Goal: Task Accomplishment & Management: Use online tool/utility

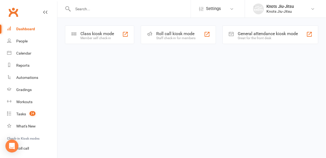
click at [107, 35] on div "Class kiosk mode" at bounding box center [97, 33] width 34 height 5
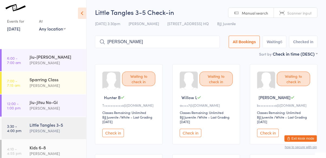
type input "bozhana"
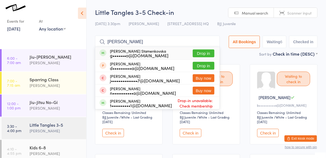
click at [206, 57] on button "Drop in" at bounding box center [204, 53] width 22 height 8
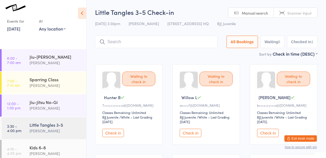
click at [194, 133] on button "Check in" at bounding box center [191, 133] width 22 height 8
click at [271, 135] on button "Check in" at bounding box center [268, 133] width 22 height 8
click at [65, 91] on div "Sparring Class Cassio Martins" at bounding box center [57, 82] width 57 height 21
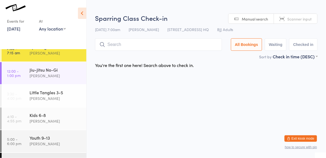
scroll to position [33, 0]
click at [74, 81] on div "Jiu-Jitsu No-Gi Cassio Martins" at bounding box center [57, 72] width 57 height 21
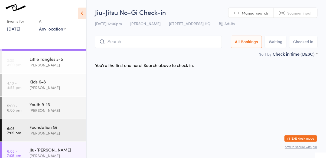
scroll to position [66, 0]
click at [68, 88] on div "Cassio Martins" at bounding box center [55, 87] width 52 height 6
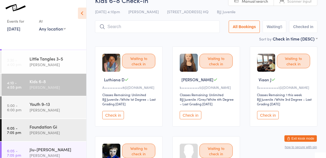
scroll to position [17, 0]
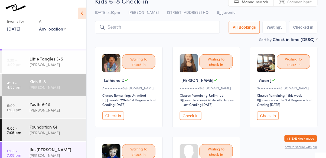
click at [184, 38] on div "Sort by Check in time (DESC) First name (ASC) First name (DESC) Last name (ASC)…" at bounding box center [206, 39] width 222 height 6
click at [193, 29] on input "search" at bounding box center [157, 27] width 125 height 12
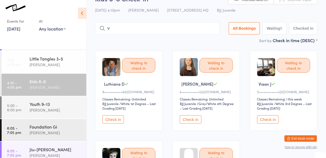
scroll to position [0, 0]
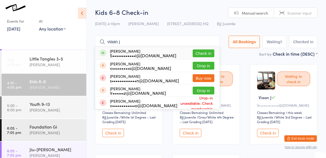
type input "viaan j"
click at [206, 55] on button "Check in" at bounding box center [204, 53] width 22 height 8
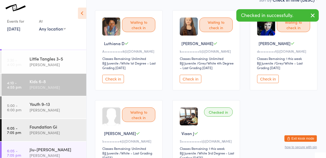
scroll to position [53, 0]
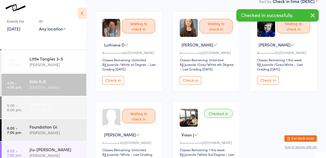
click at [78, 104] on div "Youth 9-13" at bounding box center [55, 104] width 52 height 6
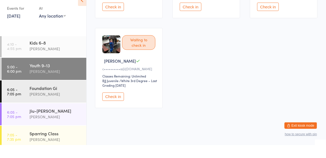
scroll to position [95, 0]
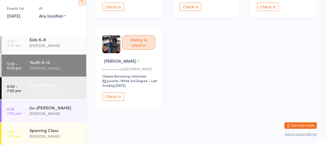
click at [67, 100] on div "Foundation Gi" at bounding box center [55, 98] width 52 height 6
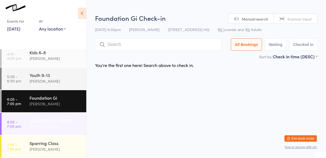
click at [69, 131] on div "Jiu-Jitsu Gi Cassio Martins" at bounding box center [57, 123] width 57 height 21
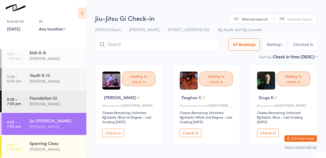
click at [121, 134] on button "Check in" at bounding box center [113, 133] width 22 height 8
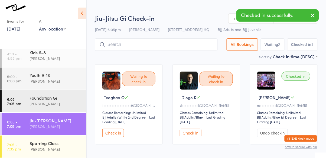
click at [181, 135] on button "Check in" at bounding box center [191, 133] width 22 height 8
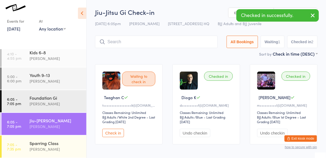
click at [114, 137] on button "Check in" at bounding box center [113, 133] width 22 height 8
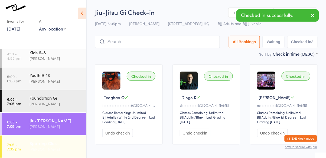
click at [65, 153] on div "Sparring Class Cassio Martins" at bounding box center [57, 146] width 57 height 21
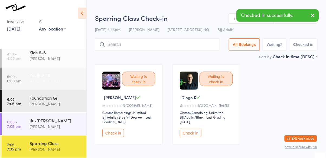
click at [58, 73] on div "Youth 9-13" at bounding box center [55, 75] width 52 height 6
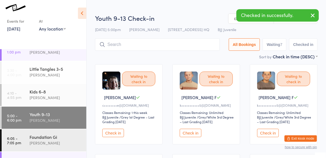
scroll to position [56, 0]
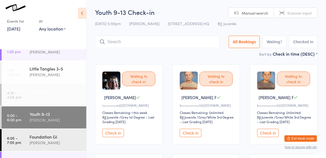
click at [59, 95] on div "Cassio Martins" at bounding box center [55, 97] width 52 height 6
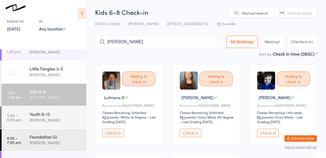
type input "aekansh"
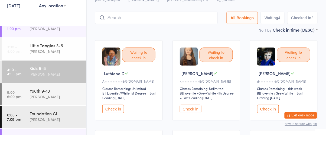
scroll to position [1, 0]
click at [194, 132] on button "Check in" at bounding box center [191, 132] width 22 height 8
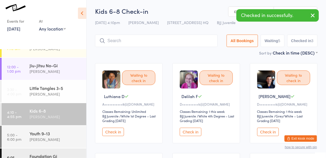
scroll to position [37, 0]
click at [58, 142] on div "Cassio Martins" at bounding box center [55, 140] width 52 height 6
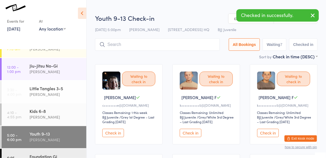
click at [194, 135] on button "Check in" at bounding box center [191, 133] width 22 height 8
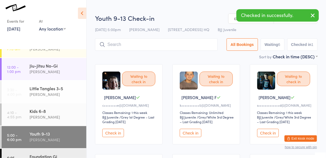
click at [194, 135] on button "Check in" at bounding box center [191, 133] width 22 height 8
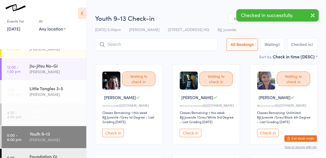
click at [65, 117] on div "Cassio Martins" at bounding box center [55, 117] width 52 height 6
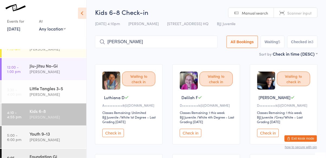
type input "henry"
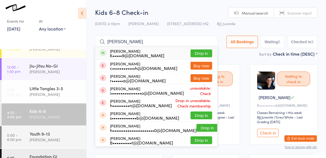
click at [208, 54] on button "Drop in" at bounding box center [201, 53] width 22 height 8
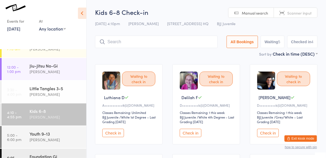
click at [106, 85] on img at bounding box center [111, 81] width 18 height 18
click at [112, 133] on button "Check in" at bounding box center [113, 133] width 22 height 8
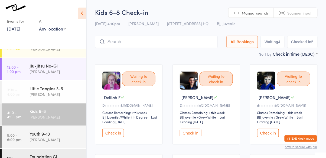
click at [147, 48] on input "search" at bounding box center [156, 42] width 122 height 12
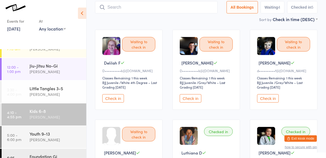
scroll to position [36, 0]
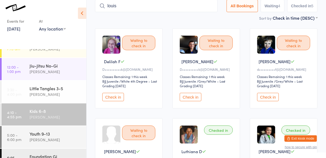
type input "louis"
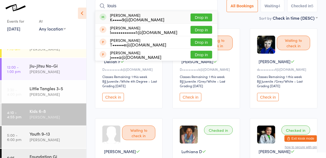
click at [212, 19] on button "Drop in" at bounding box center [201, 18] width 22 height 8
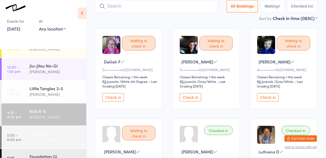
click at [50, 143] on div "Cassio Martins" at bounding box center [55, 140] width 52 height 6
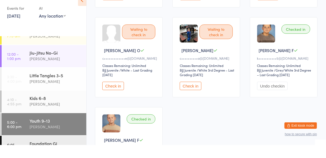
scroll to position [126, 0]
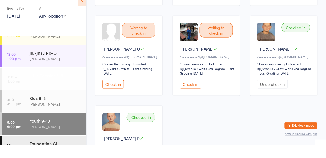
click at [65, 94] on div "Cassio Martins" at bounding box center [55, 94] width 52 height 6
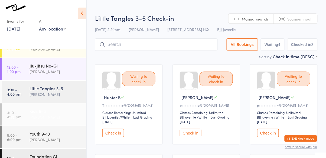
click at [52, 114] on div "Kids 6-8" at bounding box center [55, 111] width 52 height 6
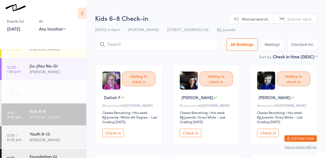
click at [63, 94] on div "Cassio Martins" at bounding box center [55, 94] width 52 height 6
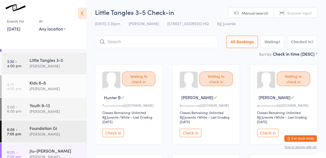
scroll to position [65, 0]
click at [55, 87] on div "Cassio Martins" at bounding box center [55, 89] width 52 height 6
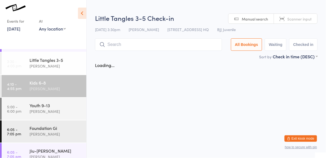
click at [52, 88] on div "Cassio Martins" at bounding box center [55, 89] width 52 height 6
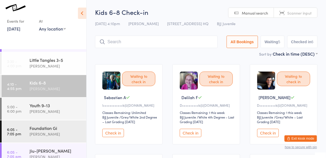
click at [59, 83] on div "Kids 6-8" at bounding box center [55, 83] width 52 height 6
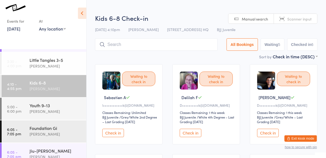
click at [61, 89] on div "Cassio Martins" at bounding box center [55, 89] width 52 height 6
click at [138, 46] on input "search" at bounding box center [156, 44] width 122 height 12
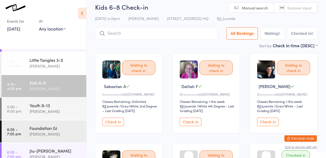
scroll to position [39, 0]
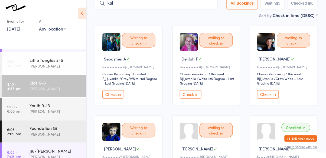
type input "kai"
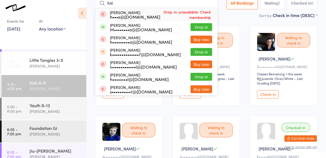
click at [206, 28] on button "Drop in" at bounding box center [201, 27] width 22 height 8
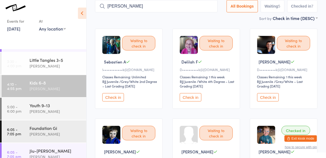
type input "matthew"
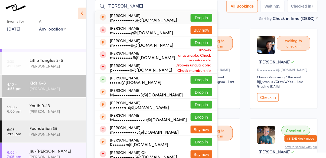
click at [205, 81] on button "Drop in" at bounding box center [201, 80] width 22 height 8
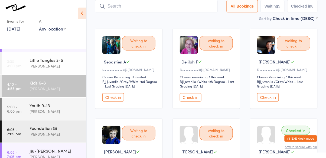
click at [206, 146] on div "Waiting to check in Parker Jeffrey S I••••••••••4@hotmail.com Classes Remaining…" at bounding box center [206, 159] width 68 height 80
click at [210, 138] on div "Waiting to check in" at bounding box center [215, 133] width 33 height 15
click at [220, 136] on div "Waiting to check in" at bounding box center [215, 133] width 33 height 15
click at [207, 131] on div "Waiting to check in" at bounding box center [215, 133] width 33 height 15
click at [212, 131] on div "Waiting to check in" at bounding box center [215, 133] width 33 height 15
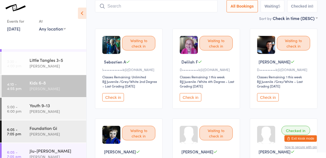
click at [212, 133] on div "Waiting to check in" at bounding box center [215, 133] width 33 height 15
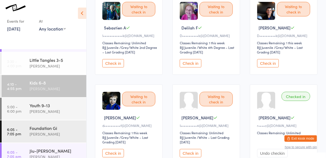
scroll to position [71, 0]
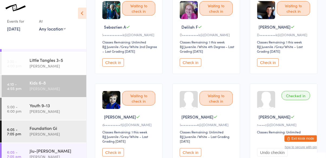
click at [189, 151] on button "Check in" at bounding box center [191, 152] width 22 height 8
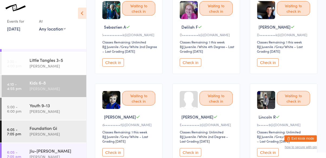
click at [136, 14] on div "Waiting to check in" at bounding box center [138, 8] width 33 height 15
click at [114, 64] on button "Check in" at bounding box center [113, 62] width 22 height 8
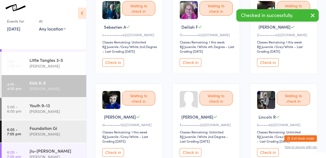
scroll to position [160, 0]
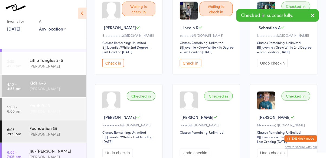
click at [41, 108] on div "Youth 9-13" at bounding box center [55, 105] width 52 height 6
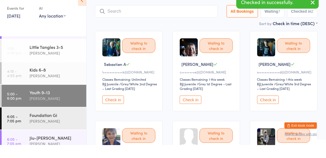
scroll to position [21, 0]
click at [110, 111] on button "Check in" at bounding box center [113, 112] width 22 height 8
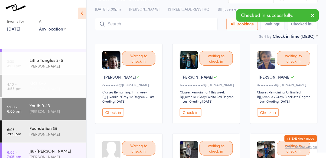
click at [35, 88] on div "Cassio Martins" at bounding box center [55, 89] width 52 height 6
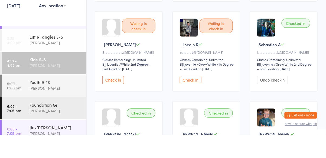
type input "l"
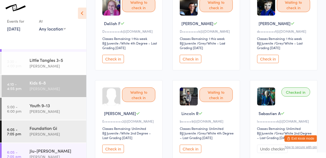
scroll to position [75, 0]
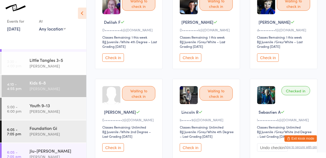
click at [52, 87] on div "Cassio Martins" at bounding box center [55, 89] width 52 height 6
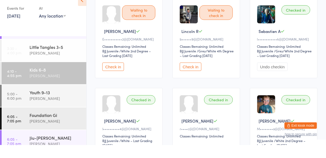
scroll to position [145, 0]
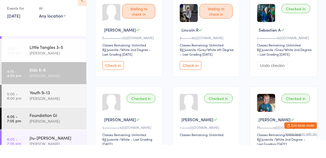
click at [189, 81] on button "Check in" at bounding box center [191, 78] width 22 height 8
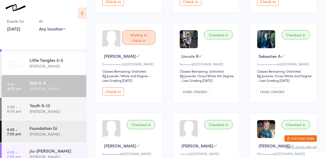
scroll to position [0, 0]
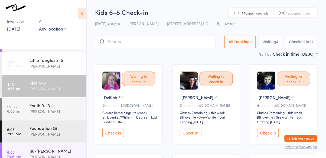
click at [272, 135] on button "Check in" at bounding box center [268, 133] width 22 height 8
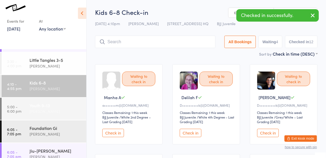
click at [61, 109] on div "Cassio Martins" at bounding box center [55, 111] width 52 height 6
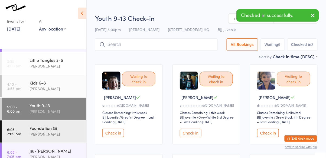
click at [272, 132] on button "Check in" at bounding box center [268, 133] width 22 height 8
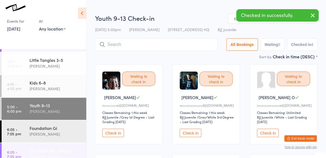
click at [53, 151] on div "Jiu-Jitsu Gi" at bounding box center [55, 151] width 52 height 6
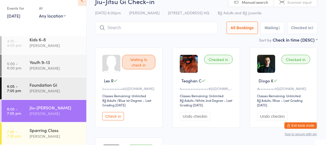
scroll to position [95, 0]
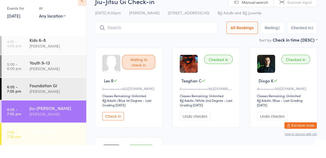
click at [58, 147] on div "Cassio Martins" at bounding box center [55, 150] width 52 height 6
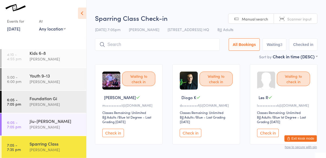
click at [191, 135] on button "Check in" at bounding box center [191, 133] width 22 height 8
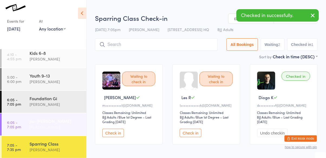
click at [61, 122] on div "Jiu-Jitsu Gi" at bounding box center [55, 121] width 52 height 6
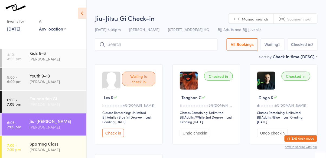
click at [54, 105] on div "Cassio Martins" at bounding box center [55, 104] width 52 height 6
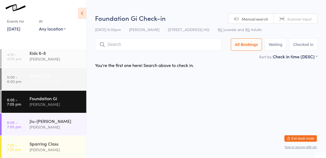
click at [56, 78] on div "Youth 9-13" at bounding box center [55, 76] width 52 height 6
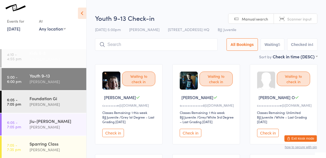
click at [50, 55] on div "Kids 6-8" at bounding box center [55, 53] width 52 height 6
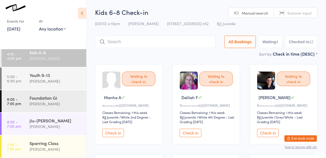
click at [136, 44] on input "search" at bounding box center [155, 42] width 120 height 12
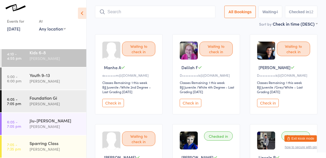
scroll to position [36, 0]
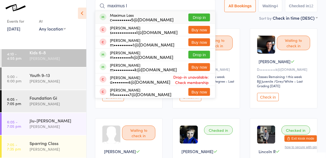
type input "maximus l"
click at [203, 19] on button "Drop in" at bounding box center [199, 18] width 22 height 8
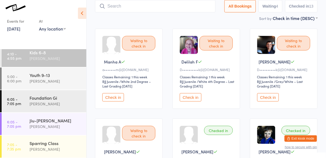
click at [175, 8] on input "search" at bounding box center [155, 6] width 120 height 12
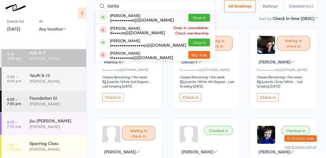
type input "dahlia"
click at [207, 17] on button "Drop in" at bounding box center [199, 18] width 22 height 8
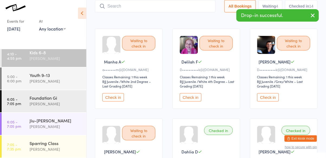
click at [310, 9] on button "Checked in 14" at bounding box center [301, 6] width 32 height 12
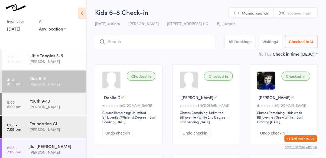
scroll to position [95, 0]
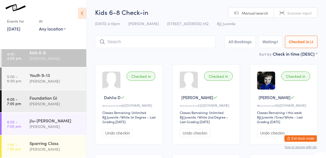
click at [154, 48] on input "search" at bounding box center [155, 42] width 120 height 12
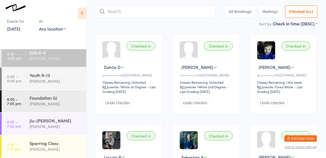
scroll to position [36, 0]
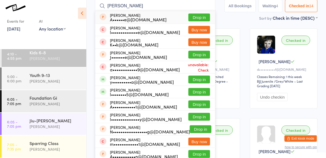
type input "anna"
click at [204, 93] on button "Drop in" at bounding box center [199, 92] width 22 height 8
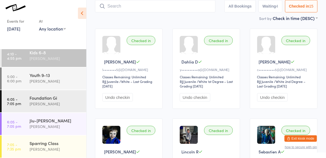
click at [121, 99] on button "Undo checkin" at bounding box center [117, 97] width 31 height 8
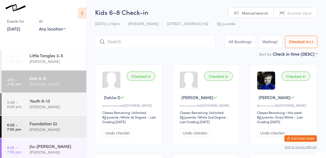
scroll to position [95, 0]
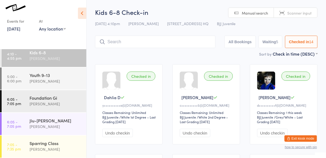
click at [58, 65] on div "Kids 6-8 Cassio Martins" at bounding box center [57, 55] width 57 height 21
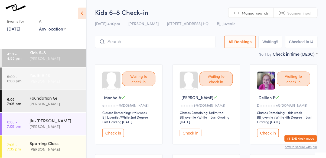
click at [29, 70] on link "5:00 - 6:00 pm Youth 9-13 Cassio Martins" at bounding box center [44, 79] width 85 height 22
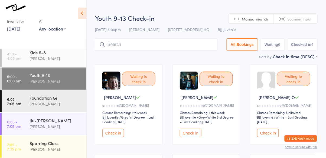
click at [268, 136] on button "Check in" at bounding box center [268, 133] width 22 height 8
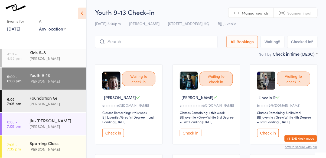
click at [121, 43] on input "search" at bounding box center [156, 42] width 122 height 12
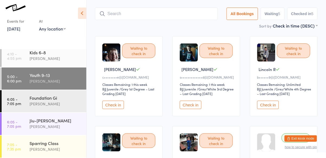
scroll to position [36, 0]
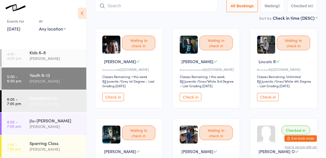
click at [53, 105] on div "Cassio Martins" at bounding box center [55, 104] width 52 height 6
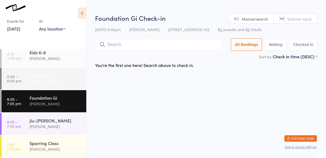
click at [51, 78] on div "Youth 9-13" at bounding box center [55, 75] width 52 height 6
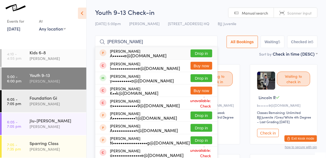
click at [208, 43] on input "annab" at bounding box center [156, 42] width 122 height 12
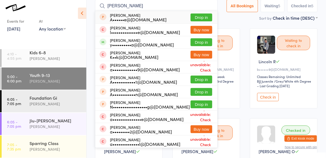
type input "annab"
click at [211, 11] on div "Anna Chase A••••••e@unb.ca Drop in" at bounding box center [156, 17] width 122 height 12
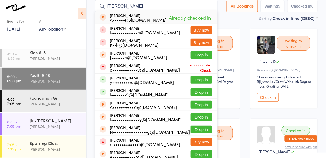
type input "anna b"
click at [209, 100] on div "Annie Keating A••••••••••••1@gmail.com Drop in" at bounding box center [156, 105] width 122 height 12
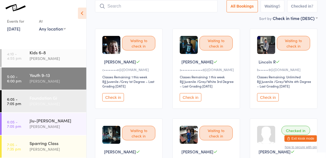
click at [52, 105] on div "Cassio Martins" at bounding box center [55, 104] width 52 height 6
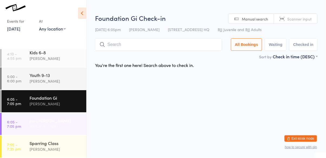
click at [59, 131] on div "Jiu-Jitsu Gi Cassio Martins" at bounding box center [57, 123] width 57 height 21
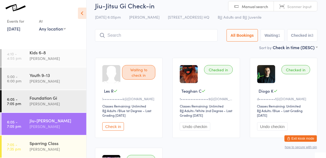
scroll to position [5, 0]
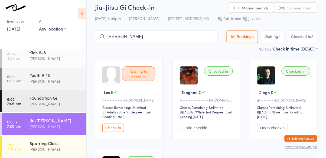
type input "veronika"
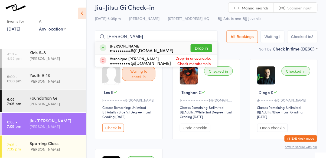
click at [200, 51] on button "Drop in" at bounding box center [201, 48] width 22 height 8
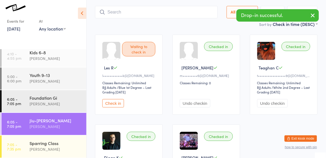
scroll to position [29, 0]
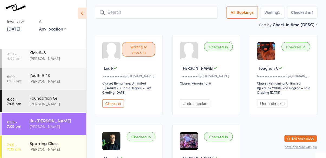
click at [32, 121] on div "Jiu-Jitsu Gi" at bounding box center [55, 121] width 52 height 6
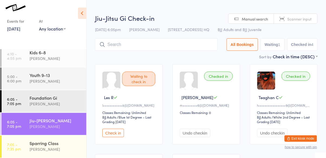
click at [228, 59] on div "Sort by Check in time (DESC) First name (ASC) First name (DESC) Last name (ASC)…" at bounding box center [206, 57] width 222 height 6
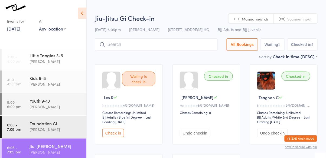
scroll to position [95, 0]
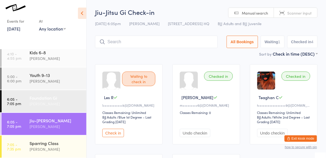
click at [65, 105] on div "Cassio Martins" at bounding box center [55, 104] width 52 height 6
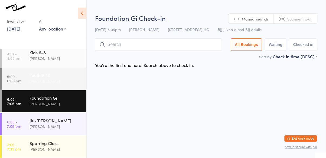
click at [59, 75] on div "Youth 9-13" at bounding box center [55, 75] width 52 height 6
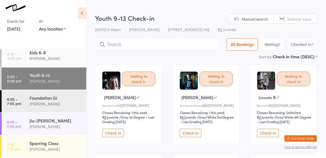
click at [192, 135] on button "Check in" at bounding box center [191, 133] width 22 height 8
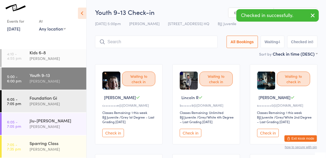
scroll to position [69, 0]
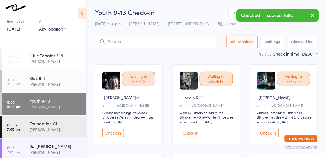
click at [195, 134] on button "Check in" at bounding box center [191, 133] width 22 height 8
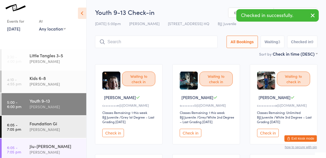
click at [268, 132] on button "Check in" at bounding box center [268, 133] width 22 height 8
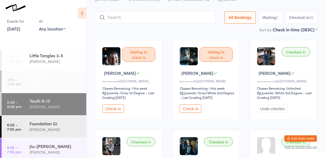
click at [31, 76] on div "Kids 6-8" at bounding box center [55, 78] width 52 height 6
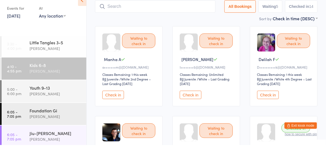
click at [117, 111] on button "Check in" at bounding box center [113, 108] width 22 height 8
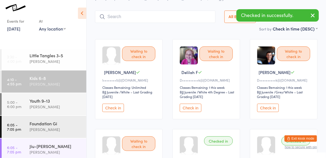
click at [193, 111] on button "Check in" at bounding box center [191, 108] width 22 height 8
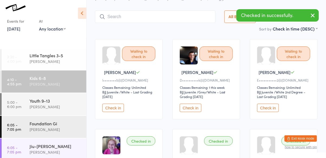
click at [194, 108] on button "Check in" at bounding box center [191, 108] width 22 height 8
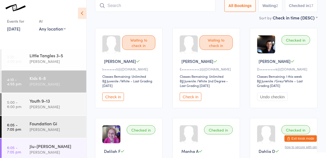
scroll to position [38, 0]
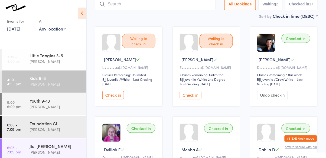
click at [189, 6] on input "search" at bounding box center [155, 4] width 120 height 12
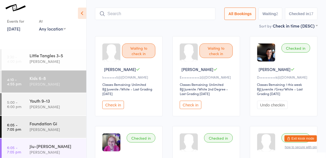
scroll to position [36, 0]
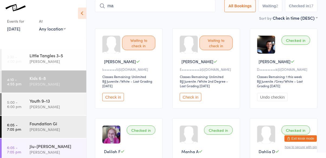
type input "m"
click at [47, 103] on div "Youth 9-13" at bounding box center [55, 101] width 52 height 6
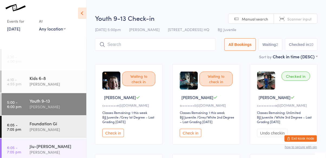
click at [60, 62] on div "Cassio Martins" at bounding box center [55, 61] width 52 height 6
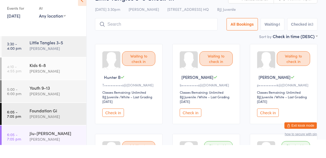
scroll to position [24, 0]
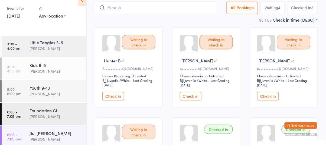
click at [114, 108] on button "Check in" at bounding box center [113, 109] width 22 height 8
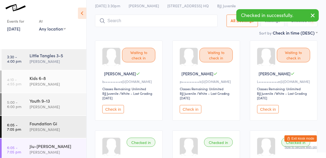
click at [115, 110] on button "Check in" at bounding box center [113, 109] width 22 height 8
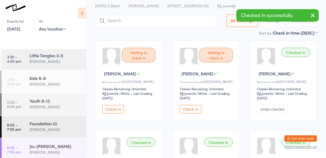
click at [117, 110] on button "Check in" at bounding box center [113, 109] width 22 height 8
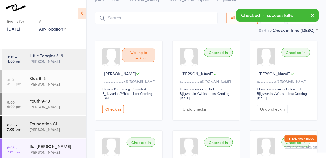
click at [114, 110] on button "Check in" at bounding box center [113, 109] width 22 height 8
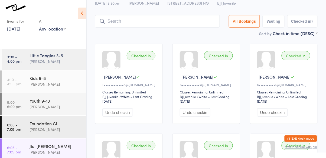
scroll to position [20, 0]
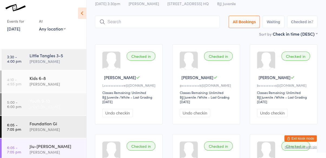
click at [67, 103] on div "Youth 9-13" at bounding box center [55, 101] width 52 height 6
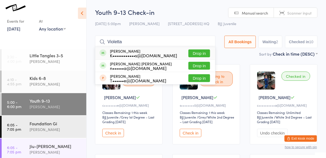
type input "Violetta"
click at [168, 66] on div "Violetta Anita Martins Connors n••••••a@gmail.com Drop in" at bounding box center [155, 66] width 120 height 12
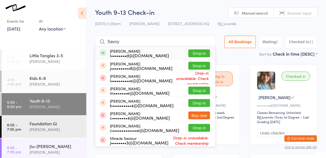
type input "Savvy"
click at [147, 50] on div "Savvy Duarte-Picard l••••••••d@hotmail.com" at bounding box center [139, 53] width 59 height 9
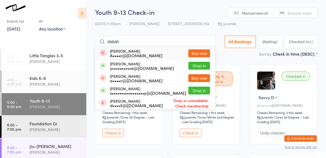
type input "daliah"
click at [123, 69] on div "y••••••••••a@hotmail.com" at bounding box center [142, 68] width 64 height 4
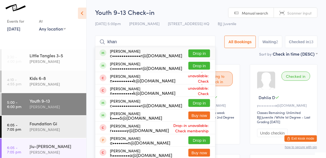
type input "khan"
click at [198, 52] on button "Drop in" at bounding box center [199, 53] width 22 height 8
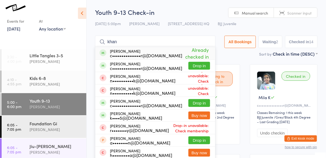
type input "khan"
click at [138, 103] on div "c•••••••••••••••r@gmail.com" at bounding box center [146, 105] width 72 height 4
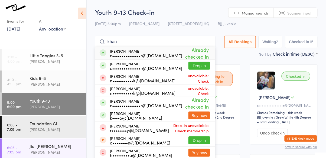
type input "khan"
click at [128, 62] on div "Zain Khan c•••••••••••••••r@gmail.com" at bounding box center [146, 66] width 72 height 9
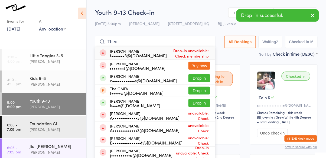
type input "Theo"
click at [150, 78] on div "c••••••••••••s@gmail.com" at bounding box center [143, 80] width 67 height 4
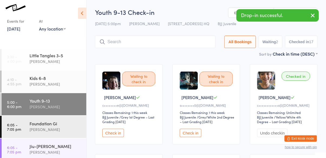
click at [116, 132] on button "Check in" at bounding box center [113, 133] width 22 height 8
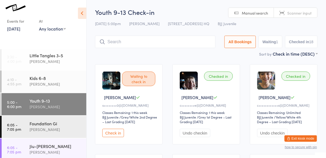
click at [163, 44] on input "search" at bounding box center [155, 42] width 120 height 12
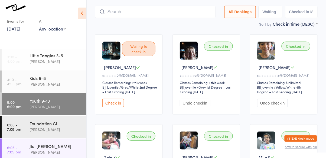
scroll to position [36, 0]
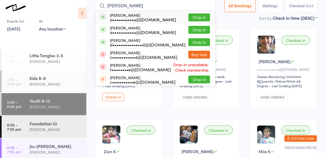
type input "issac chamberlain"
click at [147, 17] on div "a•••••••••••u@hotmail.com" at bounding box center [143, 19] width 66 height 4
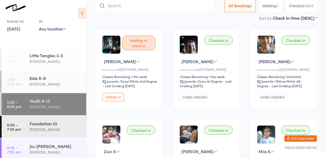
scroll to position [36, 0]
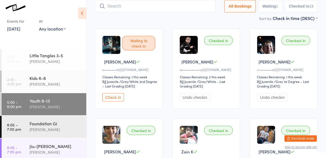
type input "b"
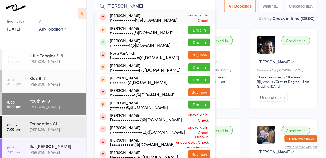
type input "nick"
click at [131, 38] on div "Nick Friesen m••••••••1@gmail.com Drop in" at bounding box center [155, 43] width 120 height 12
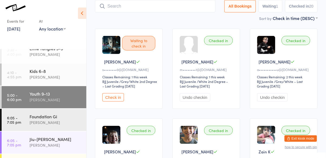
scroll to position [79, 0]
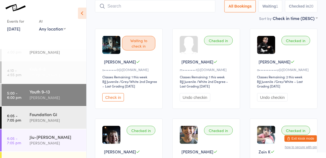
click at [57, 74] on div "Cassio Martins" at bounding box center [55, 75] width 52 height 6
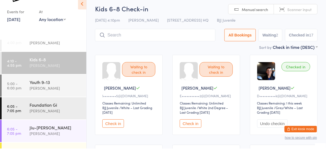
click at [293, 81] on div "Checked in" at bounding box center [295, 76] width 29 height 9
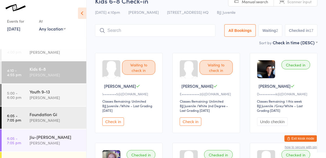
scroll to position [4, 0]
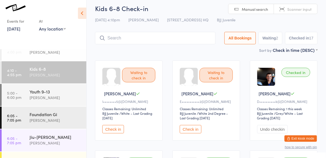
click at [159, 36] on input "search" at bounding box center [155, 38] width 120 height 12
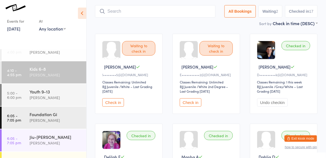
scroll to position [36, 0]
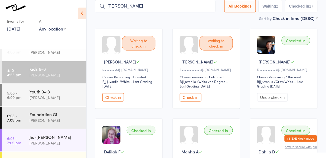
type input "gabriel"
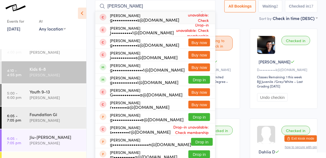
click at [199, 81] on button "Drop in" at bounding box center [199, 80] width 22 height 8
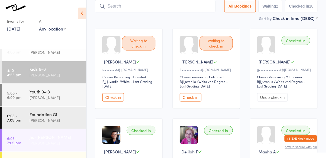
click at [54, 142] on div "Cassio Martins" at bounding box center [55, 143] width 52 height 6
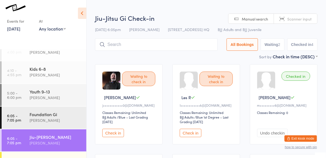
click at [116, 135] on button "Check in" at bounding box center [113, 133] width 22 height 8
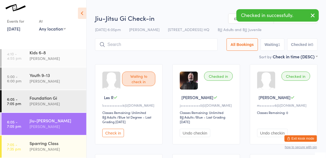
scroll to position [95, 0]
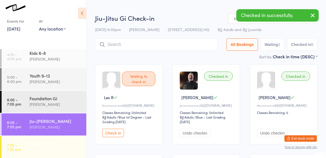
click at [50, 149] on div "Cassio Martins" at bounding box center [55, 150] width 52 height 6
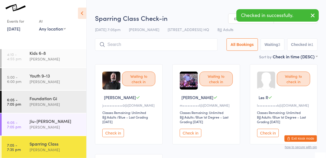
click at [118, 133] on button "Check in" at bounding box center [113, 133] width 22 height 8
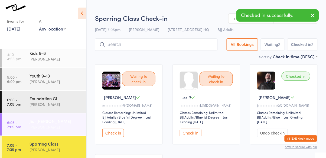
click at [53, 125] on div "Cassio Martins" at bounding box center [55, 127] width 52 height 6
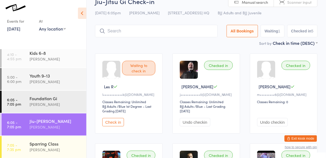
scroll to position [4, 0]
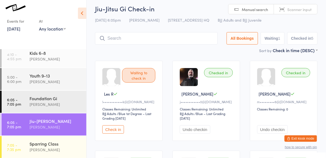
click at [113, 129] on button "Check in" at bounding box center [113, 129] width 22 height 8
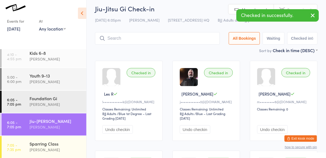
scroll to position [95, 0]
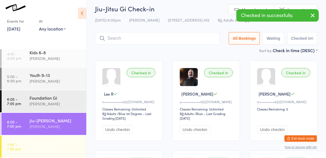
click at [50, 145] on div "Sparring Class" at bounding box center [55, 143] width 52 height 6
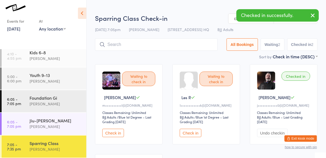
click at [187, 136] on button "Check in" at bounding box center [191, 133] width 22 height 8
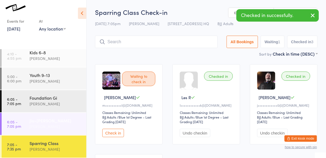
click at [46, 121] on div "Jiu-Jitsu Gi" at bounding box center [55, 121] width 52 height 6
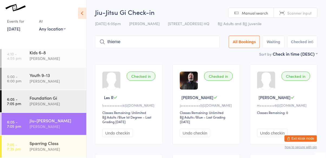
type input "thieme"
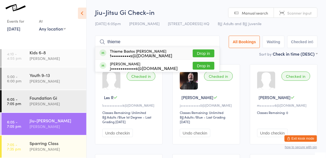
click at [204, 54] on button "Drop in" at bounding box center [204, 53] width 22 height 8
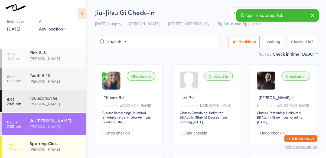
type input "khaledste"
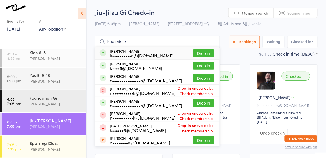
click at [208, 57] on button "Drop in" at bounding box center [204, 53] width 22 height 8
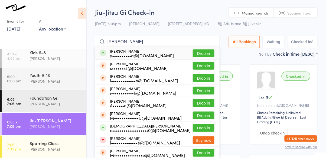
type input "annabelle"
click at [210, 53] on button "Drop in" at bounding box center [204, 53] width 22 height 8
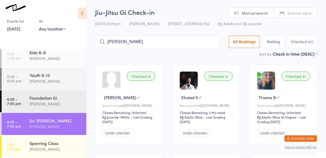
type input "vincent"
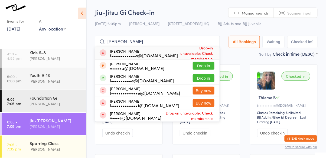
click at [206, 76] on button "Drop in" at bounding box center [204, 78] width 22 height 8
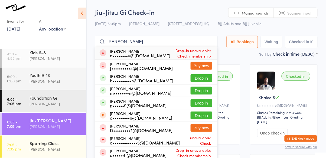
type input "david"
click at [204, 105] on button "Drop in" at bounding box center [201, 103] width 22 height 8
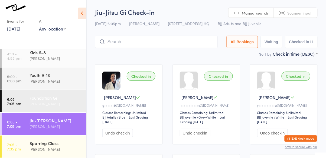
click at [51, 106] on div "Cassio Martins" at bounding box center [55, 104] width 52 height 6
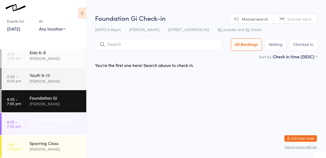
click at [57, 118] on div "Jiu-Jitsu Gi" at bounding box center [55, 121] width 52 height 6
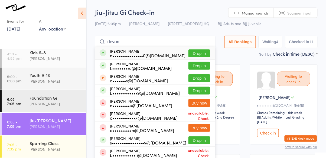
type input "devon"
click at [201, 54] on button "Drop in" at bounding box center [199, 53] width 22 height 8
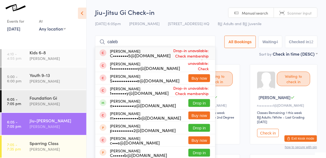
type input "caleb"
click at [201, 103] on button "Drop in" at bounding box center [199, 103] width 22 height 8
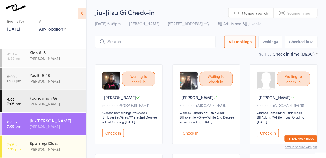
click at [162, 39] on input "search" at bounding box center [155, 42] width 120 height 12
type input "gabri"
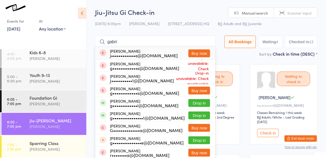
click at [203, 118] on button "Drop in" at bounding box center [199, 116] width 22 height 8
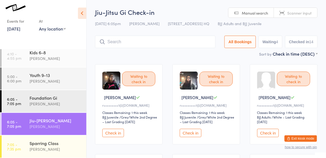
click at [122, 41] on input "search" at bounding box center [155, 42] width 120 height 12
type input "gabriel"
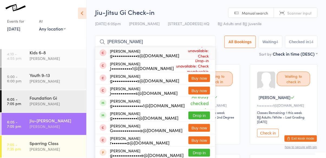
click at [154, 52] on div "GABRIEL LOPES g•••••••••••••s@gmail.com" at bounding box center [144, 53] width 69 height 9
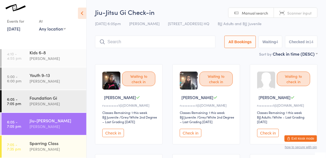
click at [18, 122] on time "6:05 - 7:05 pm" at bounding box center [14, 124] width 14 height 9
type input "felipe"
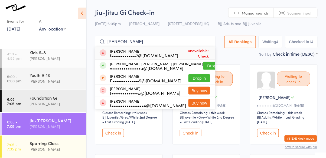
click at [203, 67] on button "Drop in" at bounding box center [214, 66] width 22 height 8
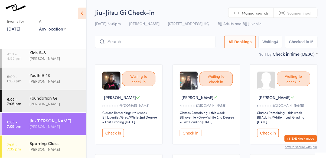
click at [187, 129] on button "Check in" at bounding box center [191, 133] width 22 height 8
click at [194, 129] on button "Check in" at bounding box center [191, 133] width 22 height 8
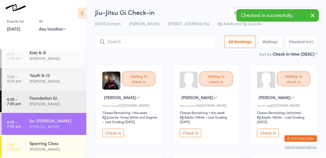
click at [122, 137] on button "Check in" at bounding box center [113, 133] width 22 height 8
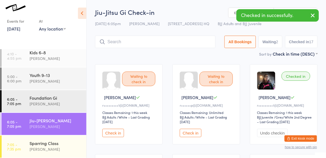
click at [114, 135] on button "Check in" at bounding box center [113, 133] width 22 height 8
